Goal: Transaction & Acquisition: Download file/media

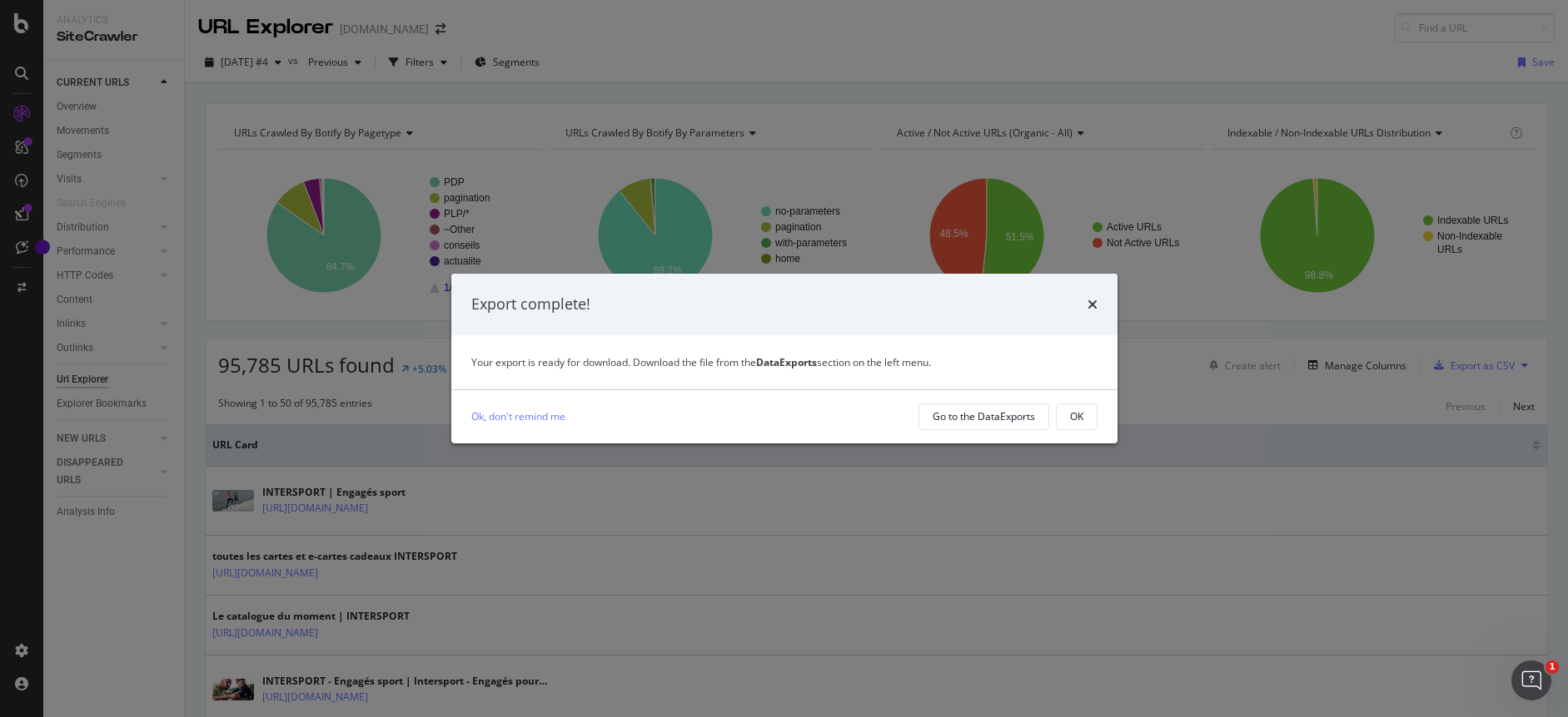
click at [1095, 311] on div "times" at bounding box center [1092, 304] width 10 height 22
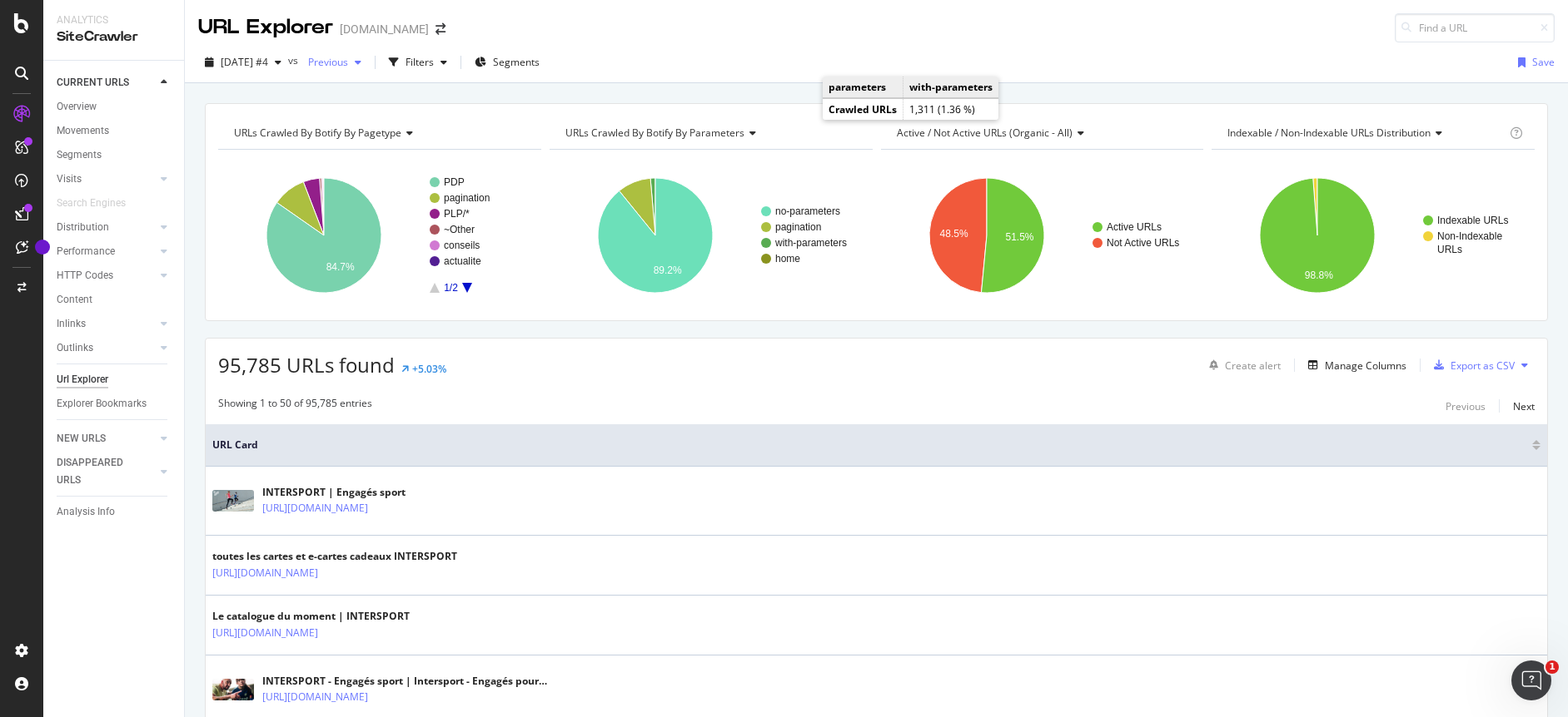
click at [348, 65] on span "Previous" at bounding box center [325, 62] width 47 height 14
click at [588, 30] on div "URL Explorer [DOMAIN_NAME]" at bounding box center [876, 21] width 1383 height 42
click at [85, 282] on div "DataExports" at bounding box center [94, 284] width 65 height 17
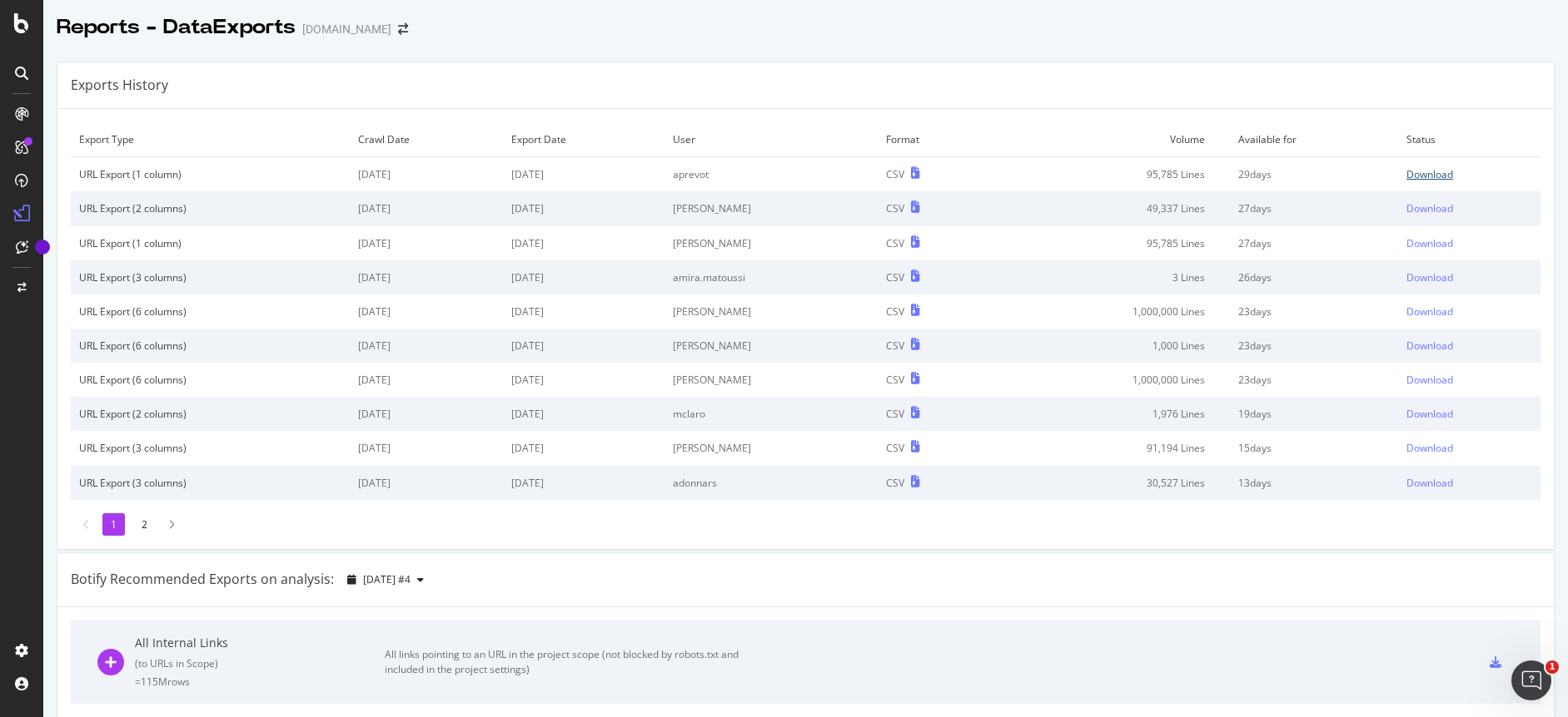
click at [1407, 174] on div "Download" at bounding box center [1430, 174] width 47 height 14
click at [900, 572] on div "Botify Recommended Exports on analysis: [DATE] #4" at bounding box center [806, 580] width 1497 height 54
click at [23, 27] on icon at bounding box center [21, 23] width 15 height 20
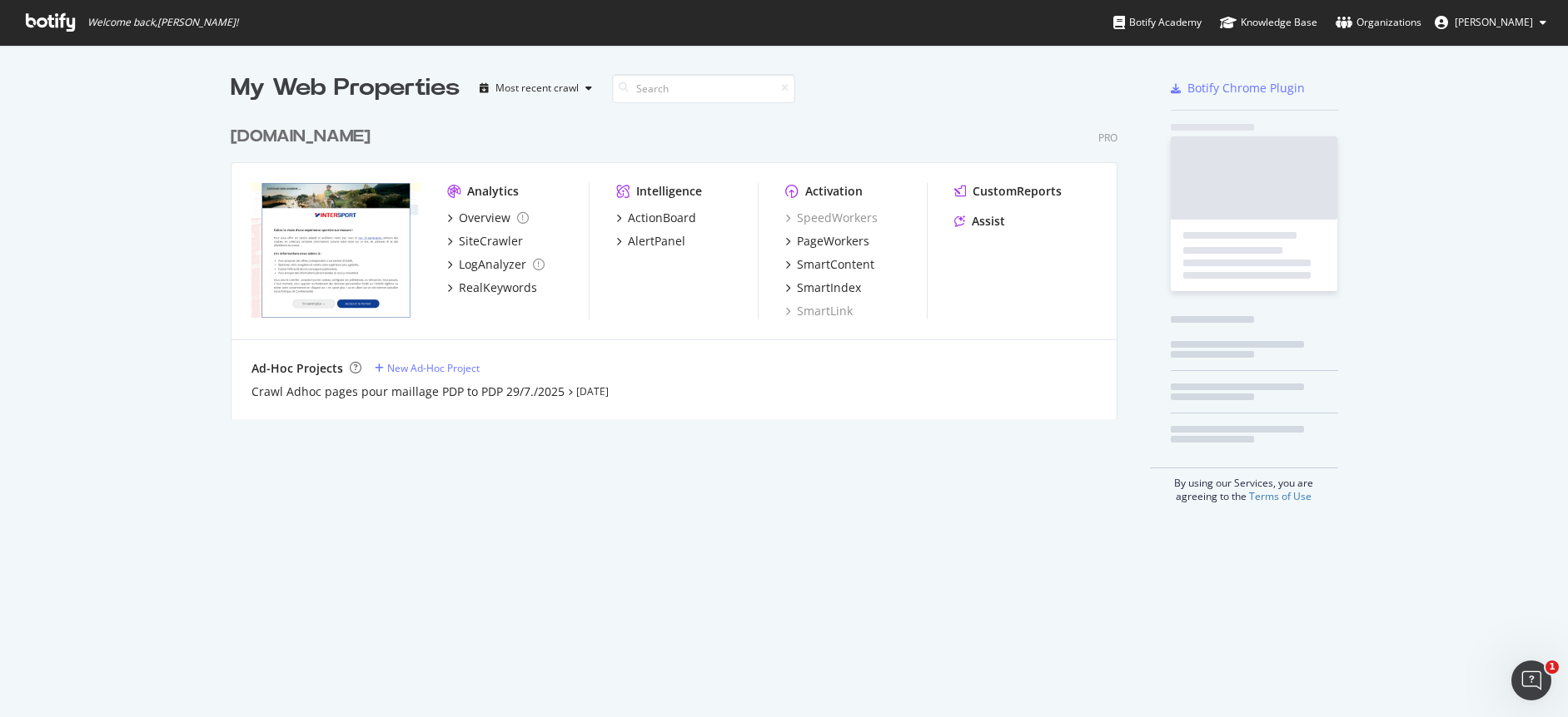
scroll to position [705, 1544]
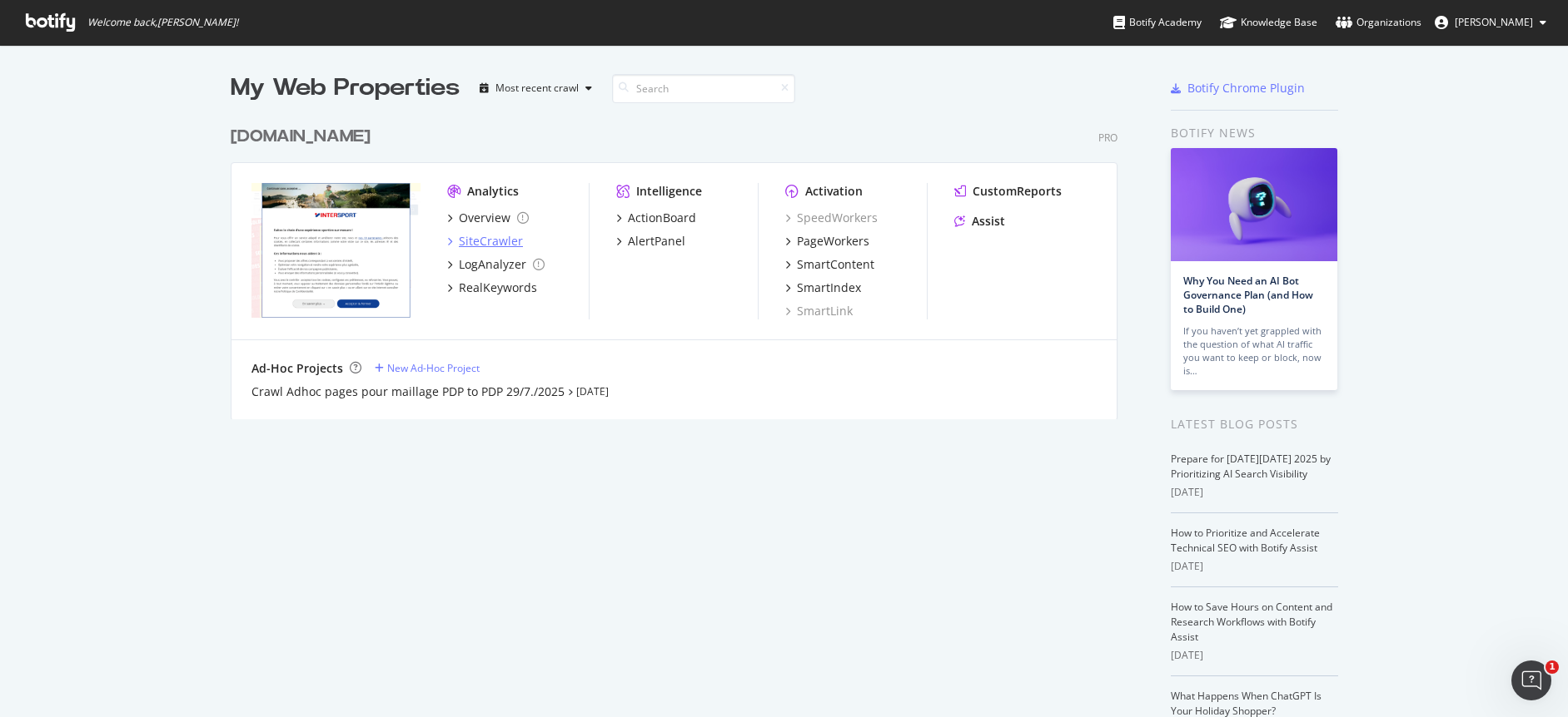
click at [459, 241] on div "SiteCrawler" at bounding box center [491, 241] width 65 height 17
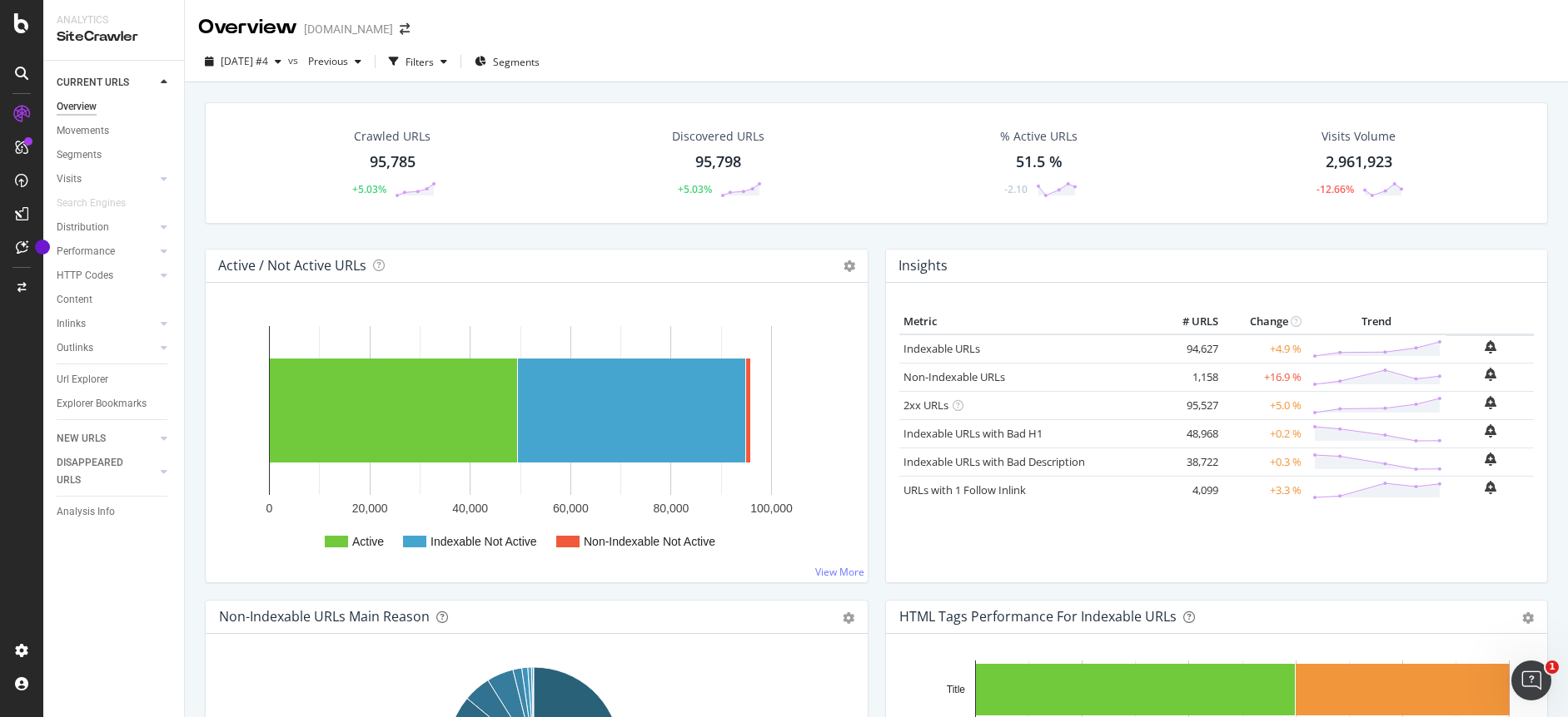
click at [404, 160] on div "95,785" at bounding box center [392, 162] width 46 height 22
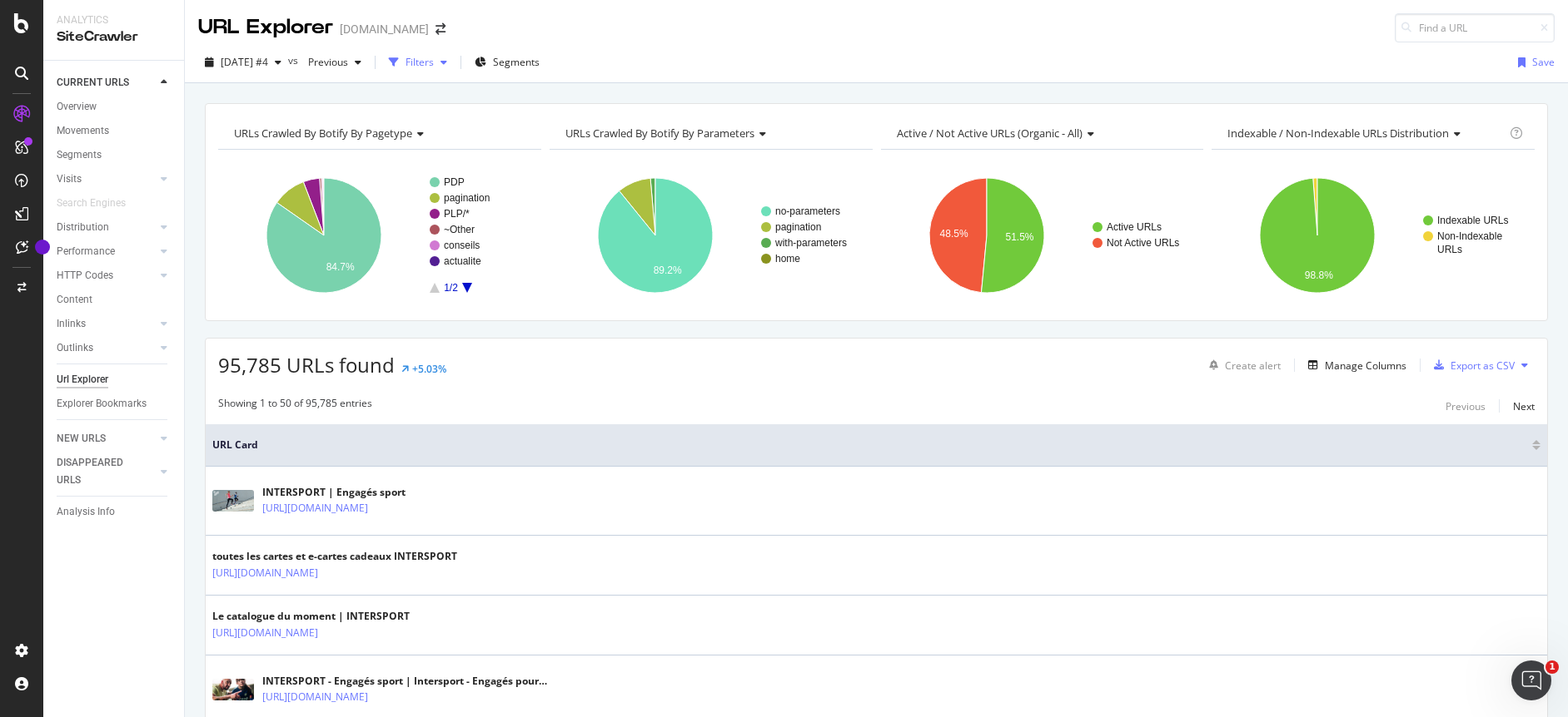
click at [447, 66] on icon "button" at bounding box center [443, 63] width 7 height 10
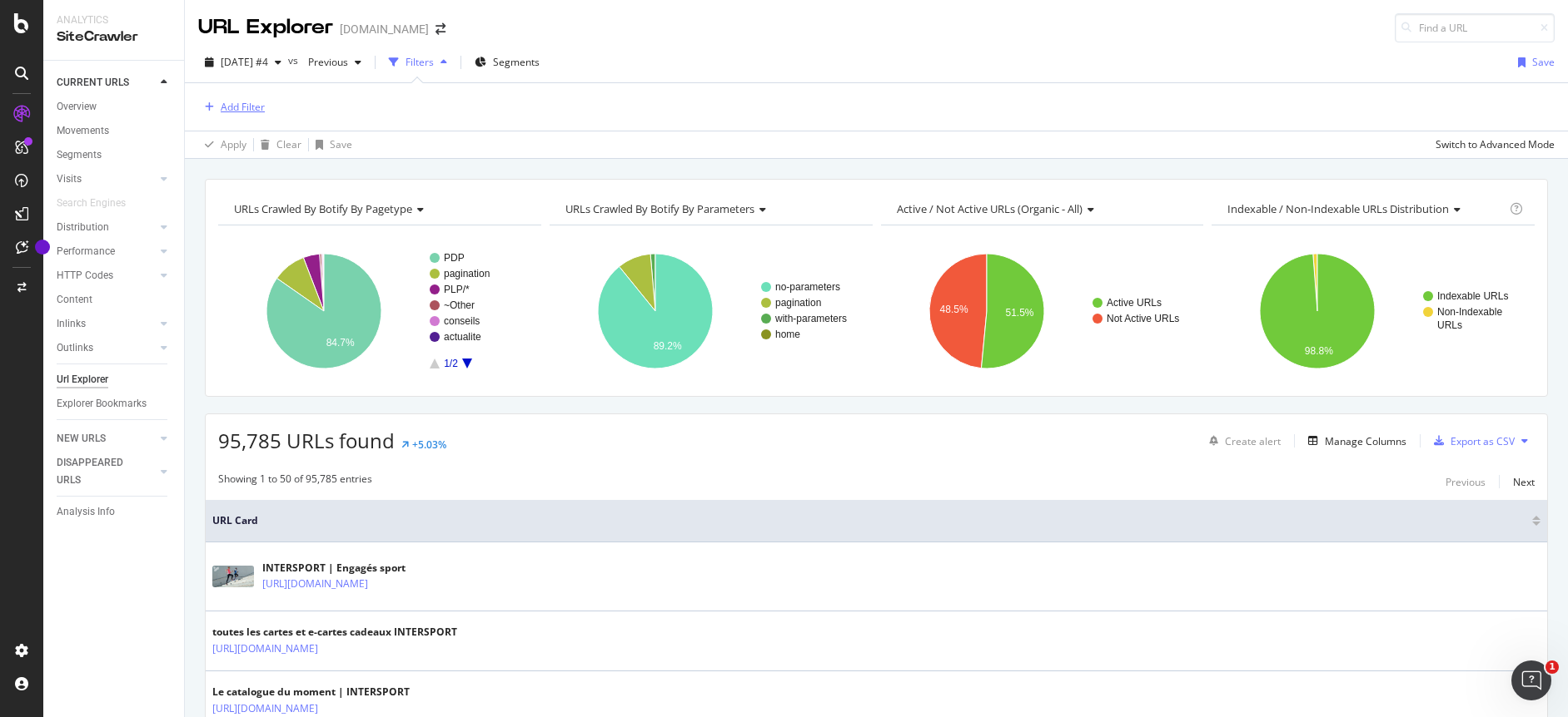
click at [258, 109] on div "Add Filter" at bounding box center [242, 107] width 44 height 14
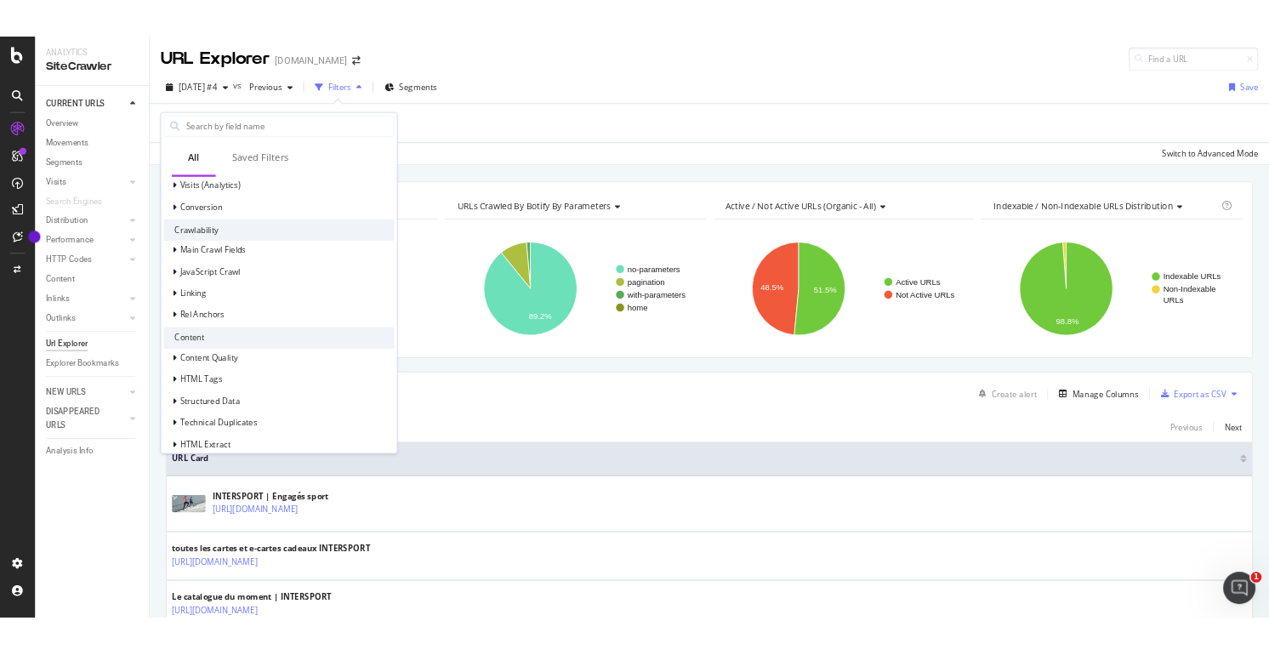
scroll to position [200, 0]
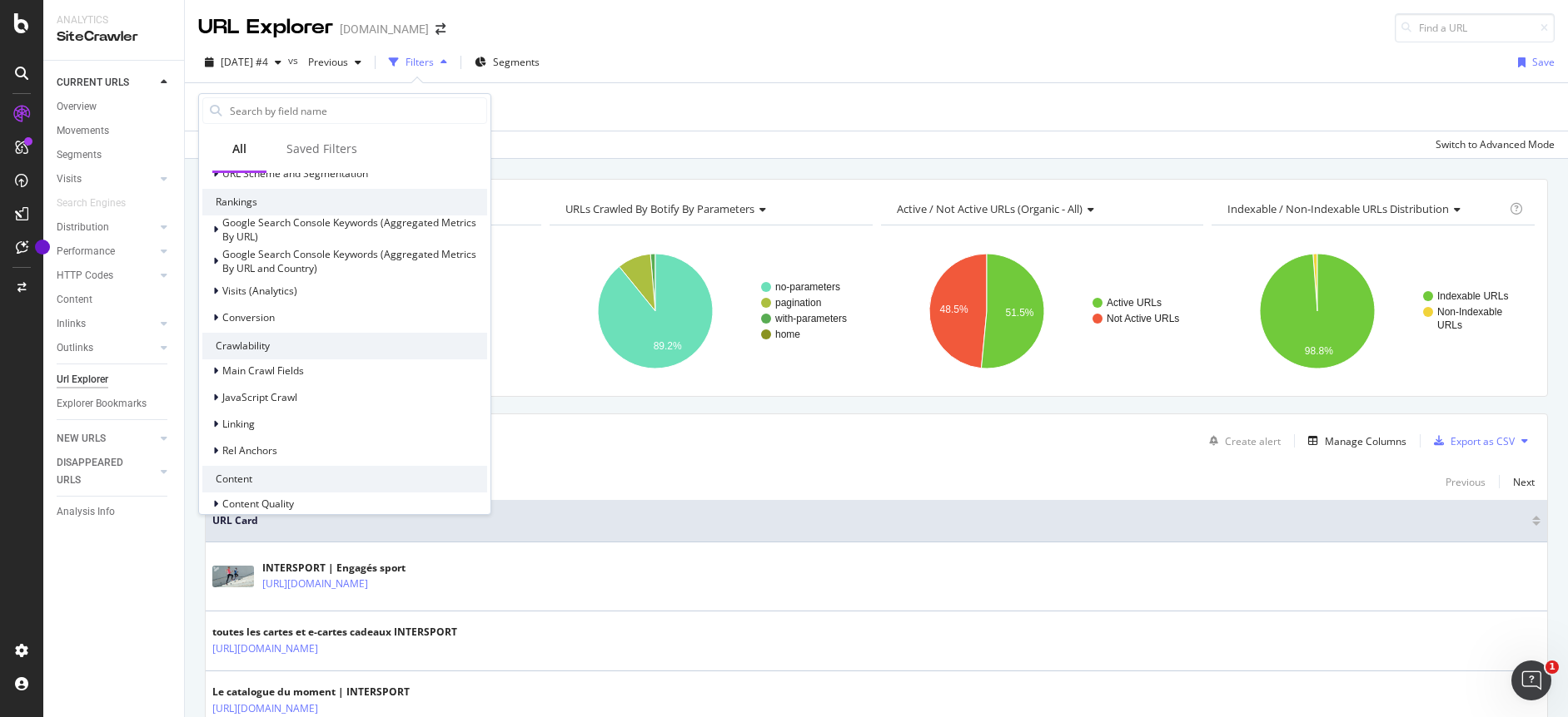
click at [556, 108] on div "Add Filter" at bounding box center [876, 107] width 1357 height 47
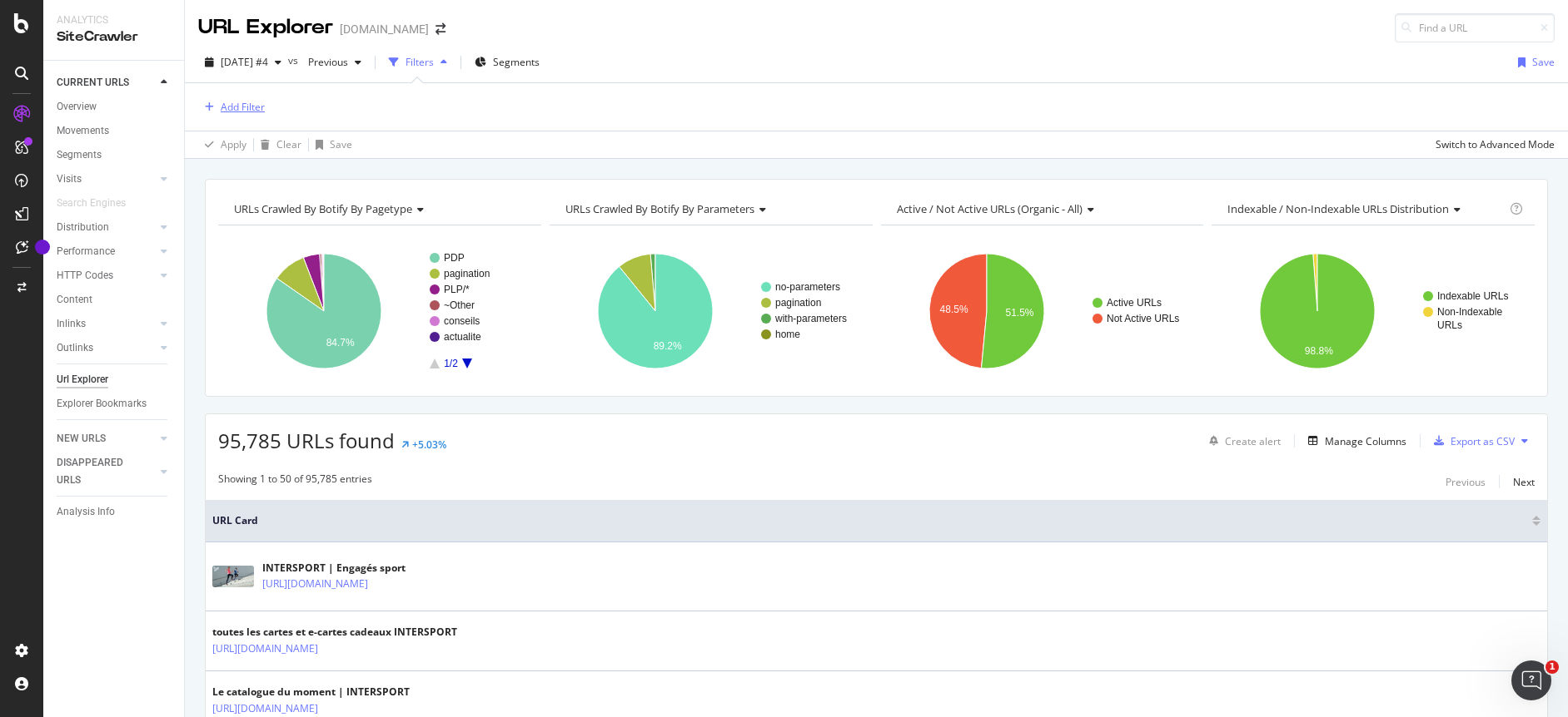
click at [248, 109] on div "Add Filter" at bounding box center [242, 107] width 44 height 14
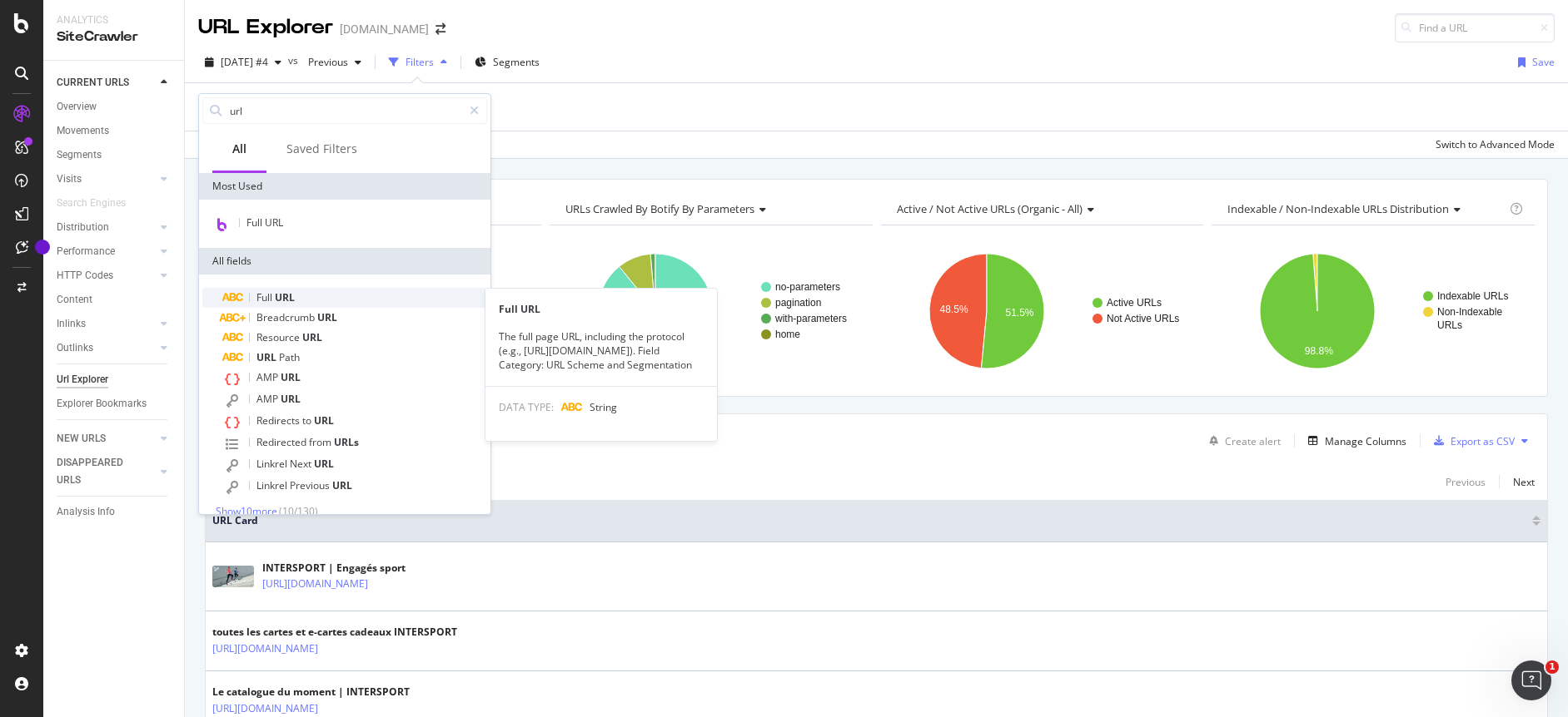
type input "url"
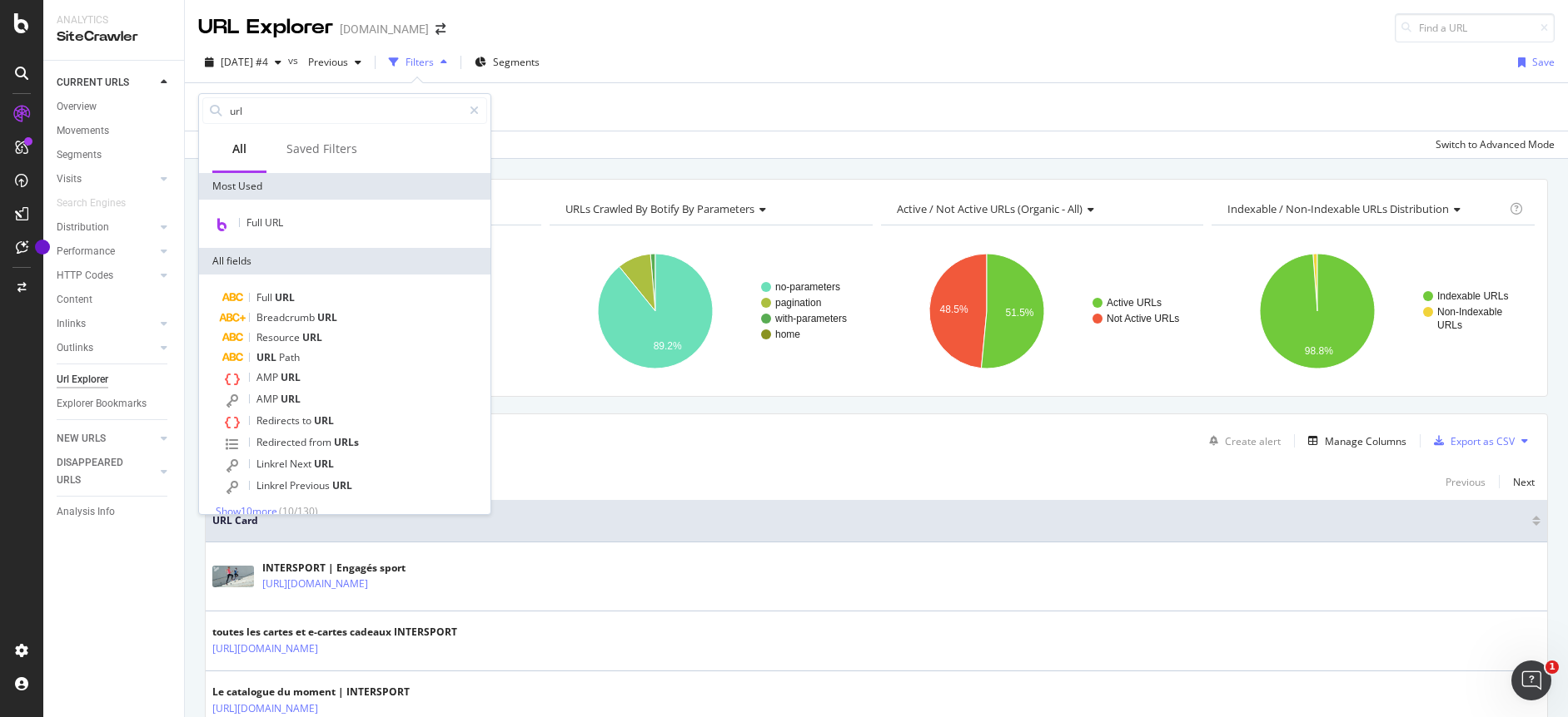
click at [287, 301] on span "URL" at bounding box center [285, 297] width 20 height 14
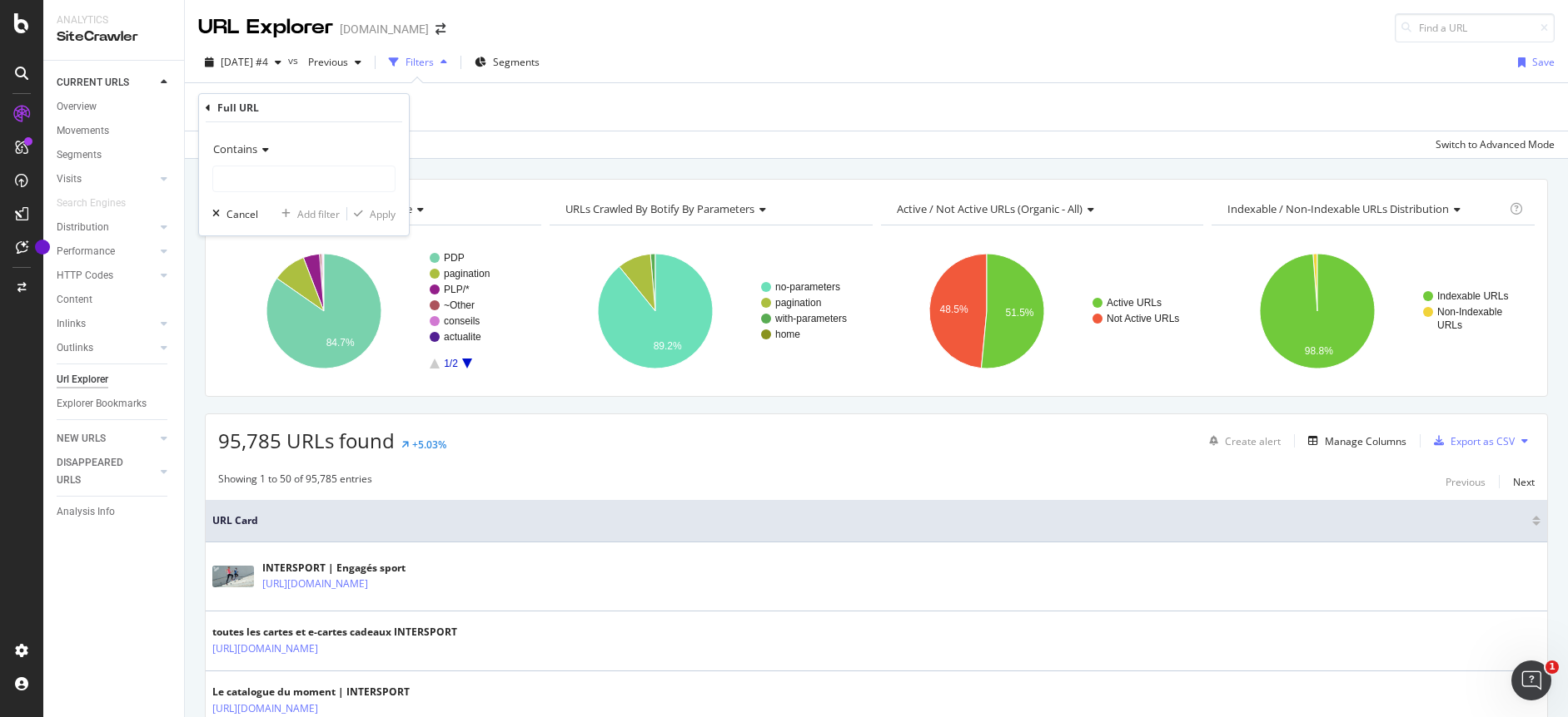
click at [265, 150] on icon at bounding box center [263, 150] width 12 height 10
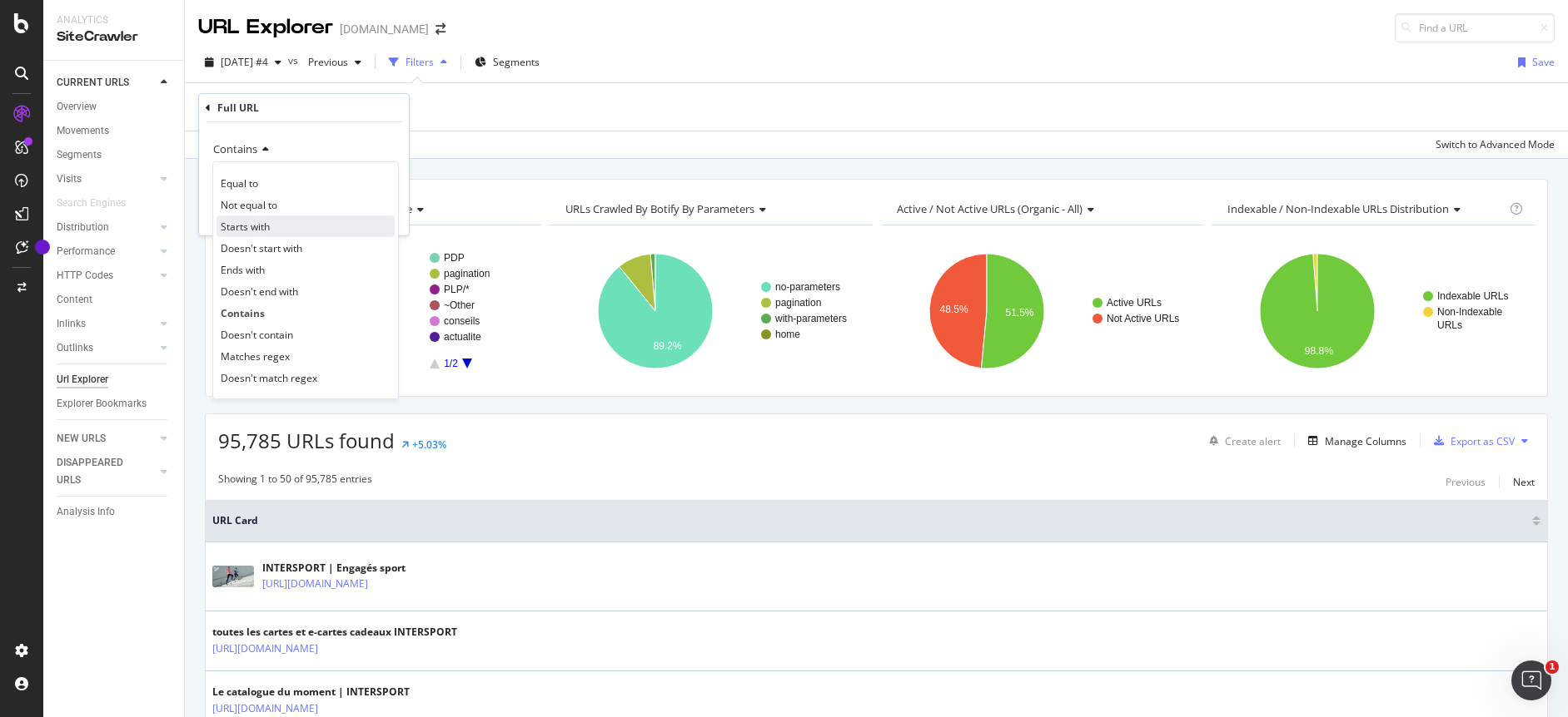
click at [259, 228] on span "Starts with" at bounding box center [245, 227] width 49 height 14
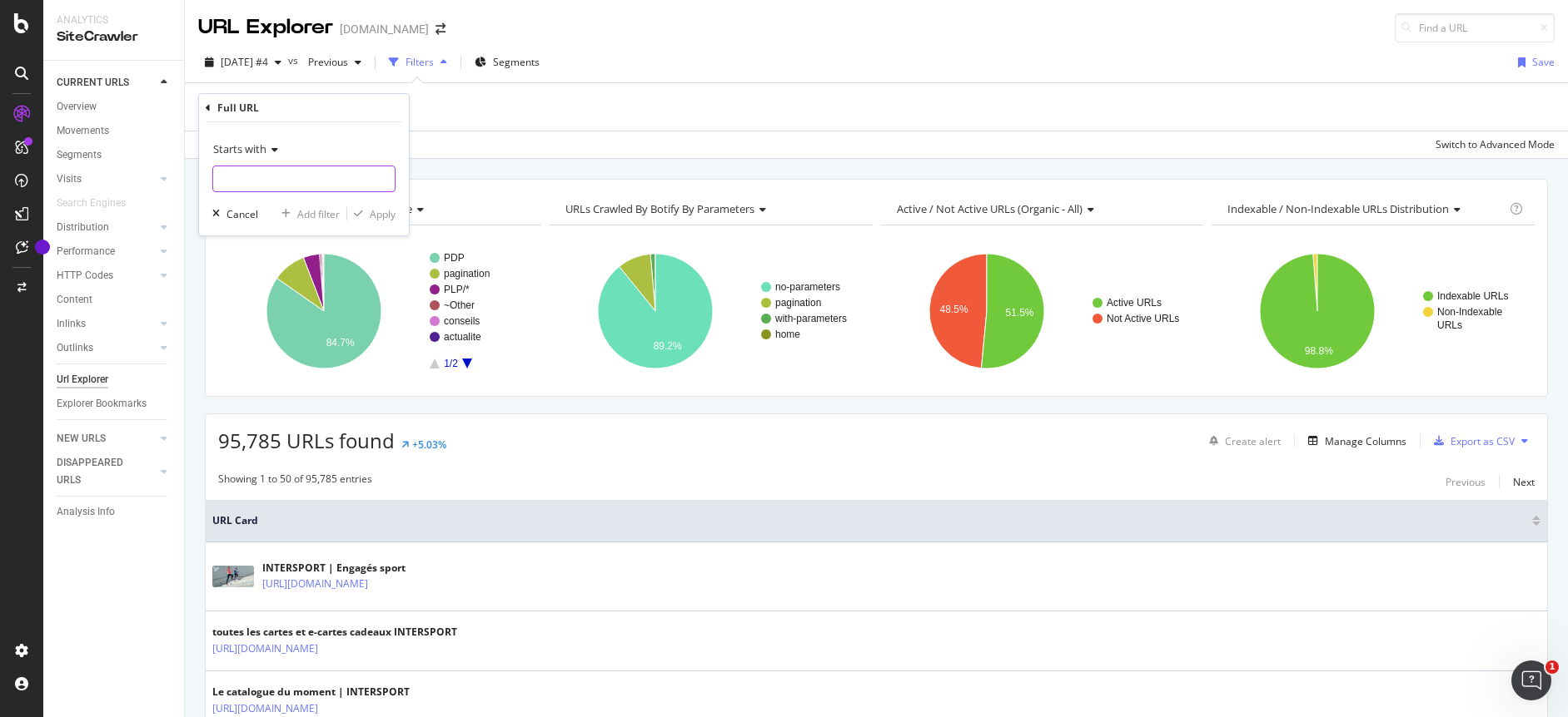
click at [268, 181] on input "text" at bounding box center [303, 178] width 181 height 26
type input "[DOMAIN_NAME]"
click at [374, 213] on div "Apply" at bounding box center [383, 214] width 25 height 14
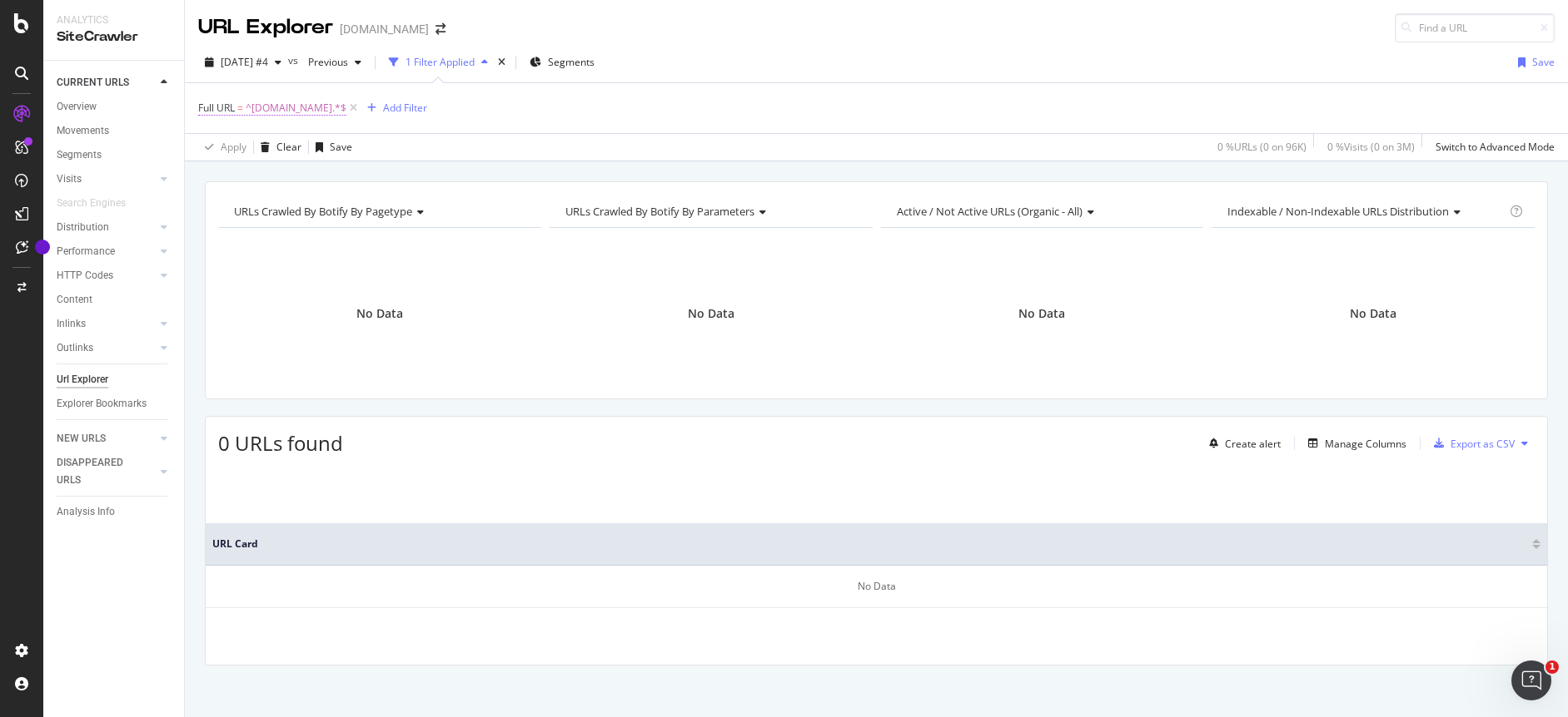
click at [333, 106] on span "^[DOMAIN_NAME].*$" at bounding box center [296, 109] width 101 height 23
click at [220, 177] on input "[DOMAIN_NAME]" at bounding box center [292, 177] width 158 height 26
click at [349, 180] on input "[URL][DOMAIN_NAME]" at bounding box center [292, 177] width 158 height 26
type input "[URL][DOMAIN_NAME]"
click at [359, 210] on icon "button" at bounding box center [358, 212] width 9 height 10
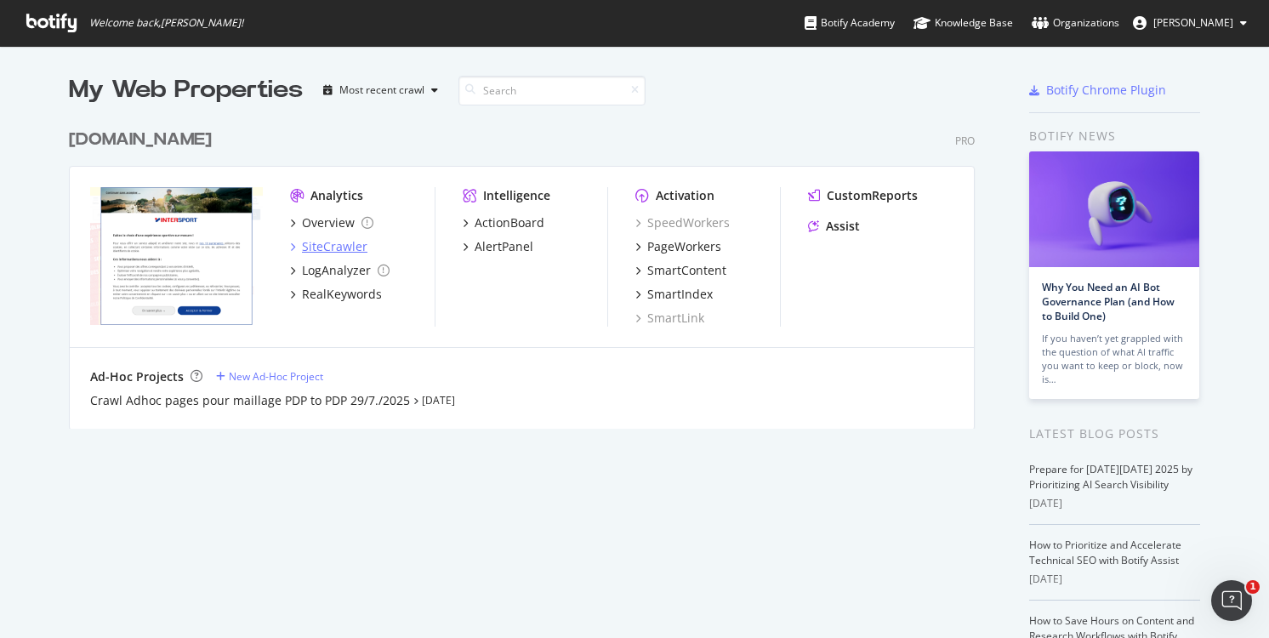
click at [321, 251] on div "SiteCrawler" at bounding box center [335, 246] width 66 height 17
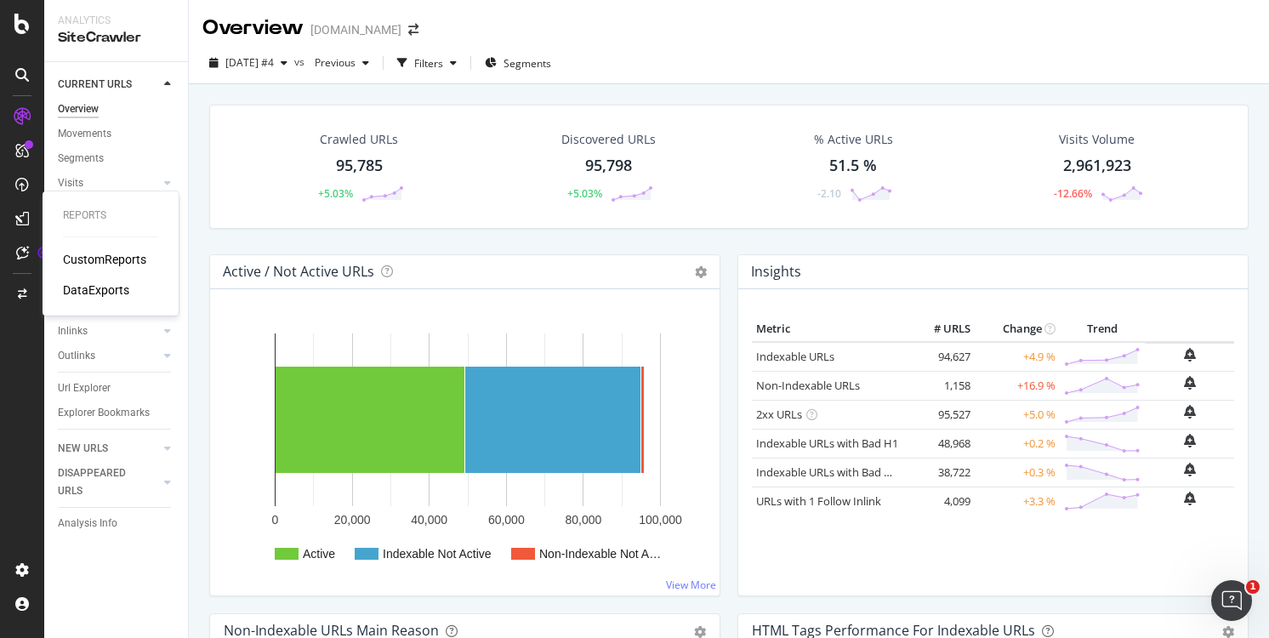
click at [100, 290] on div "DataExports" at bounding box center [96, 290] width 66 height 17
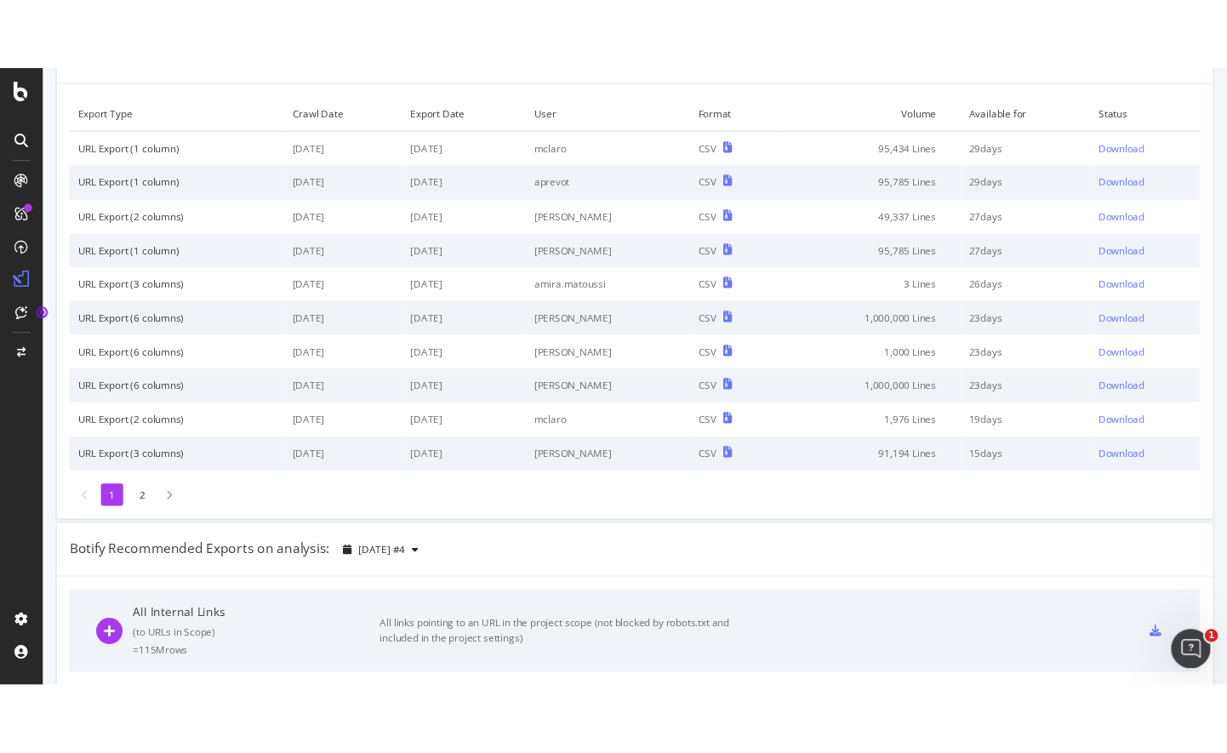
scroll to position [97, 0]
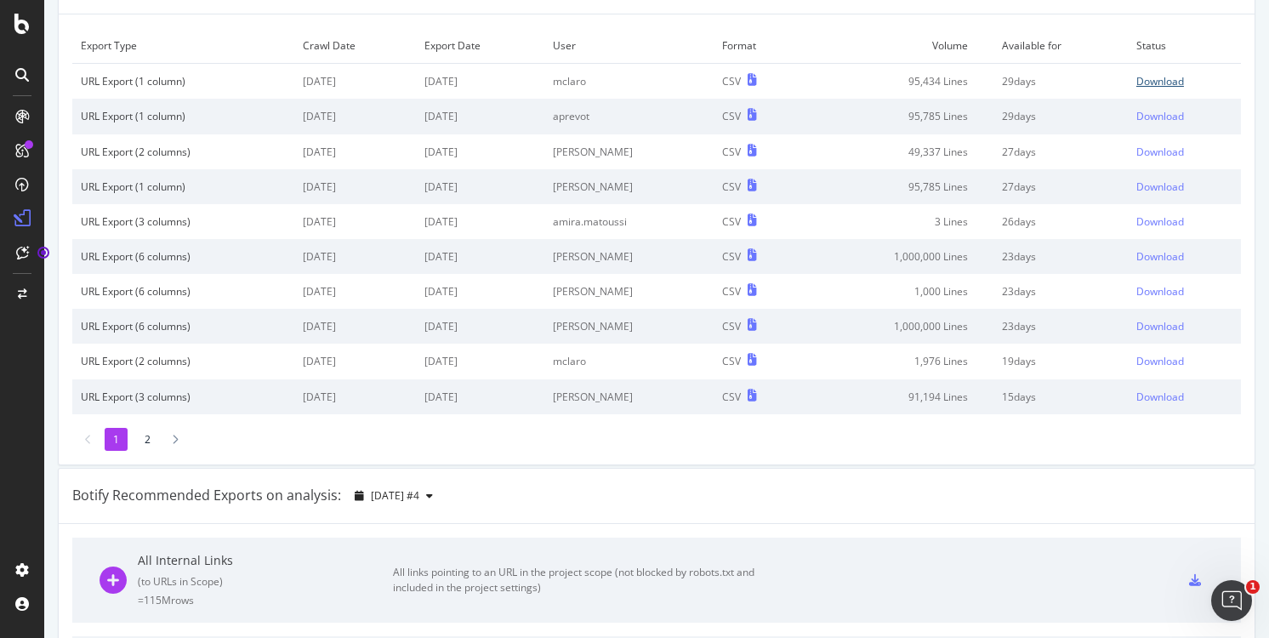
click at [1154, 81] on div "Download" at bounding box center [1161, 81] width 48 height 14
